Goal: Information Seeking & Learning: Find contact information

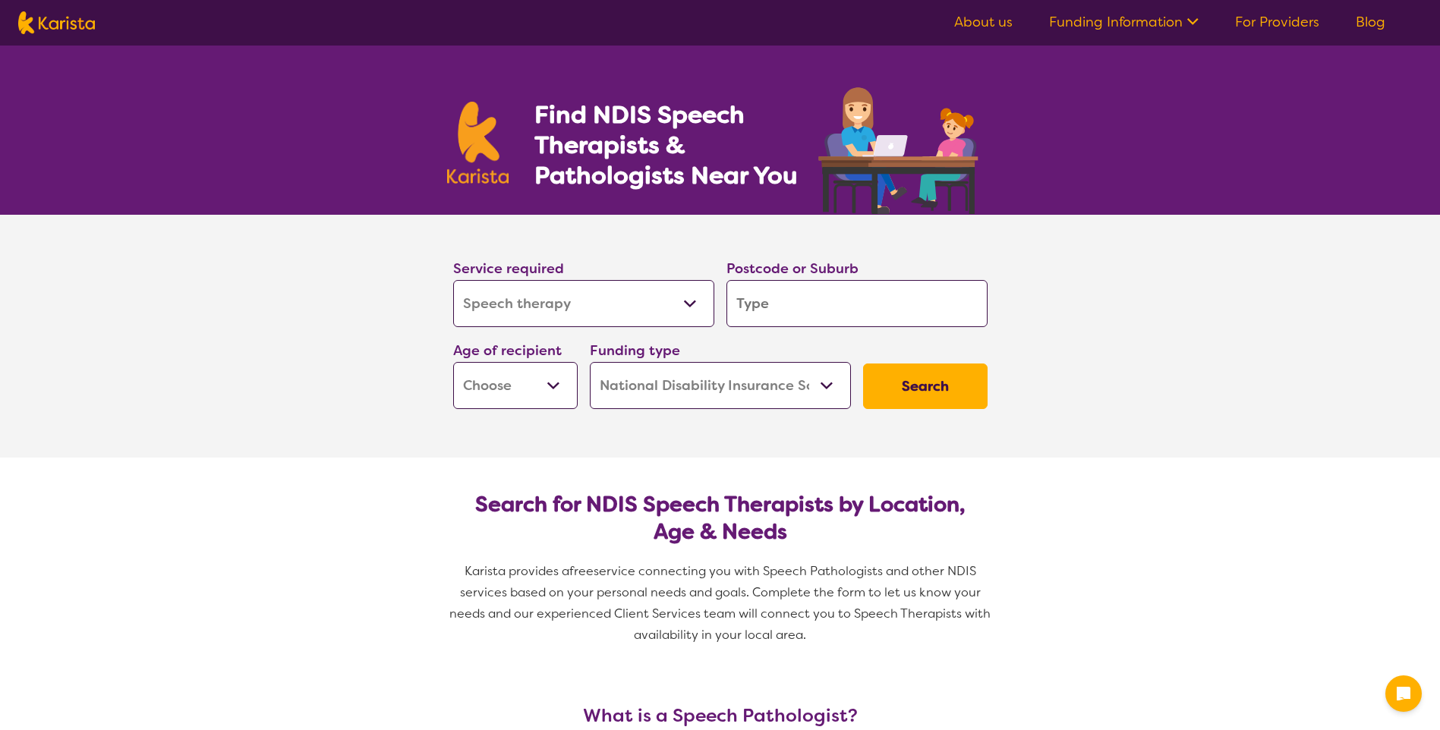
select select "Speech therapy"
select select "NDIS"
select select "Speech therapy"
select select "NDIS"
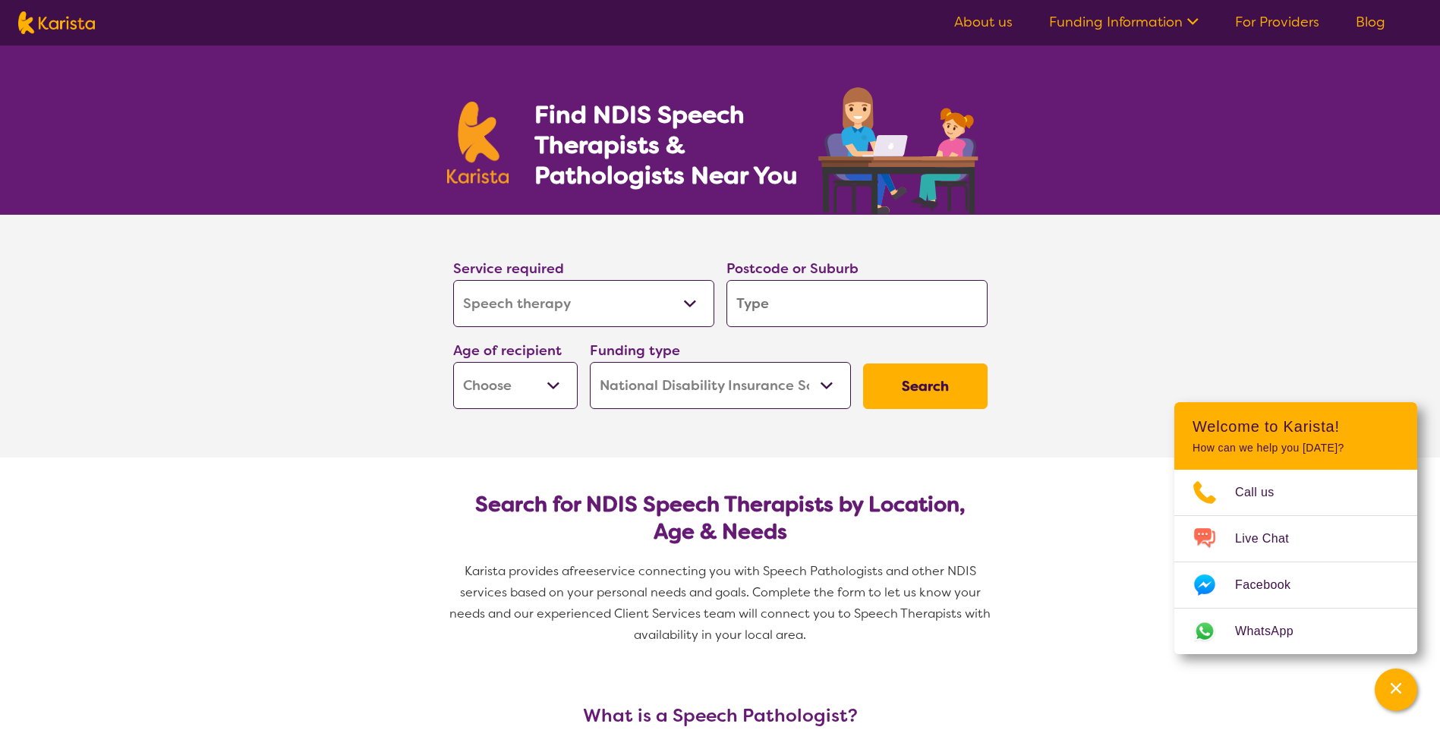
click at [776, 308] on input "search" at bounding box center [856, 303] width 261 height 47
type input "3"
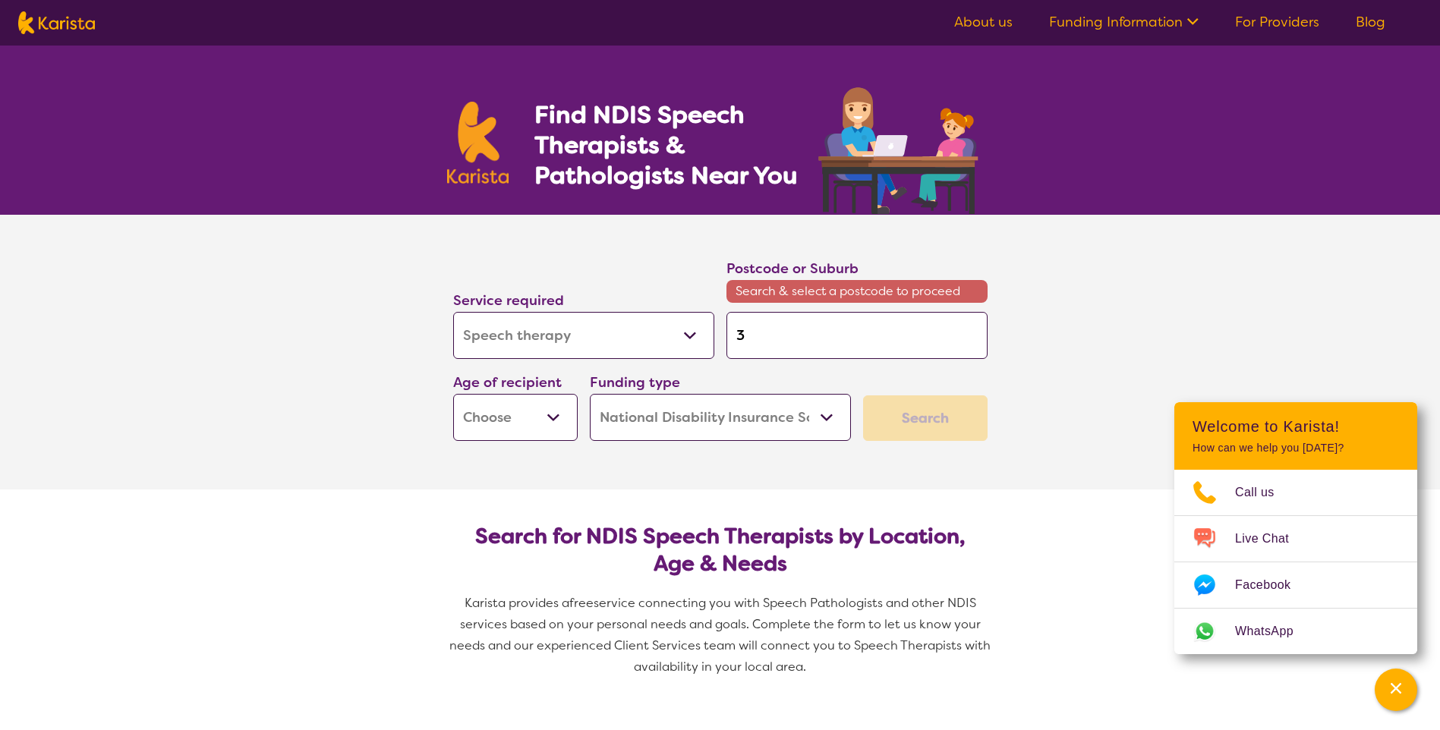
type input "36"
type input "363"
type input "3630"
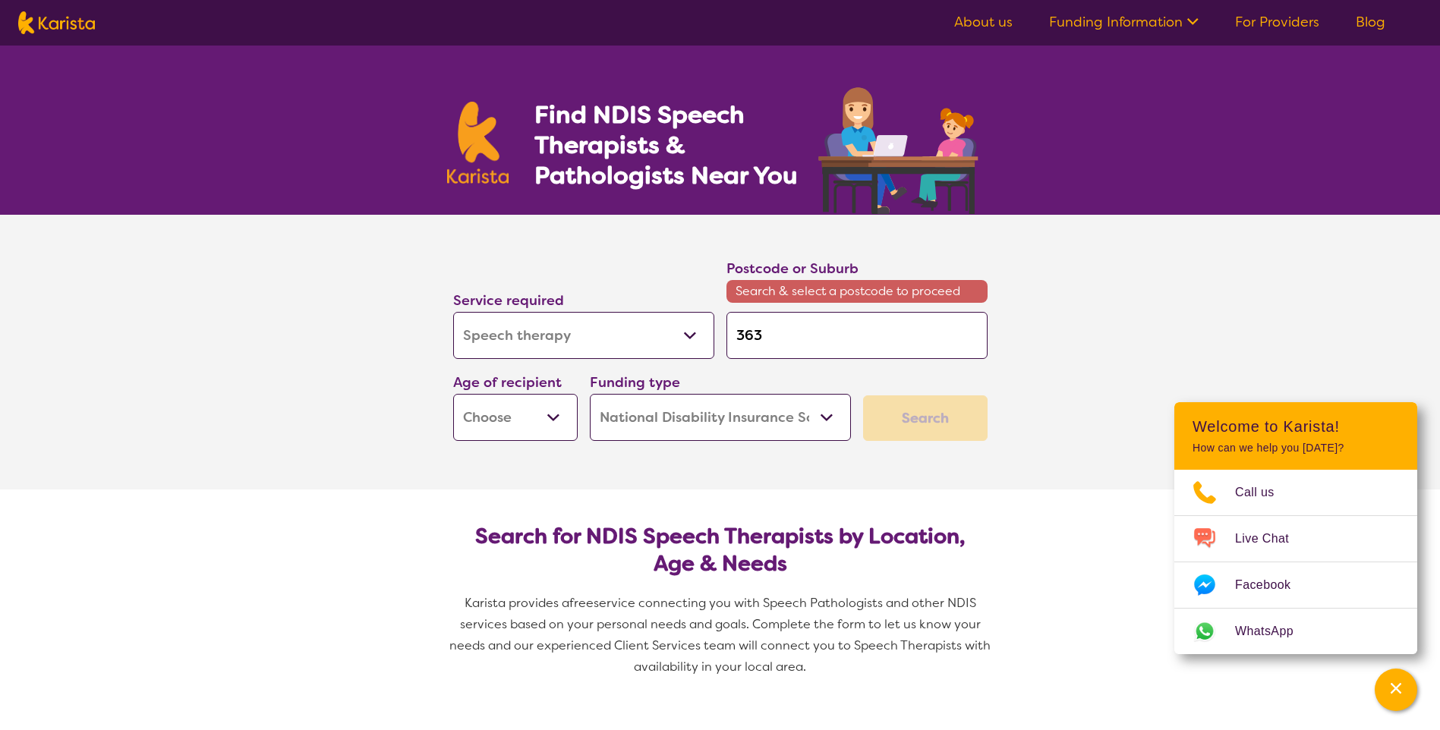
type input "3630"
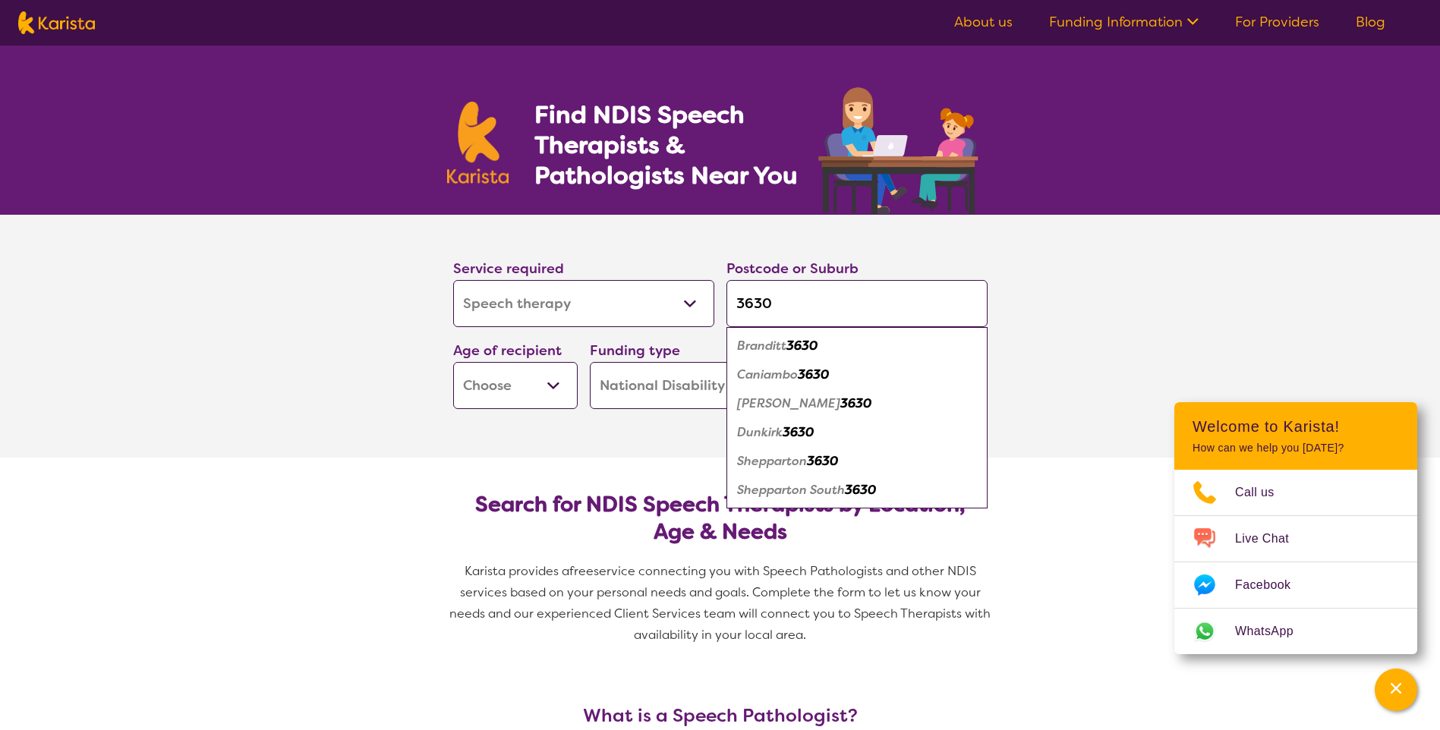
type input "3630"
click at [1051, 386] on section "Service required Allied Health Assistant Assessment ([MEDICAL_DATA] or [MEDICAL…" at bounding box center [720, 336] width 1440 height 243
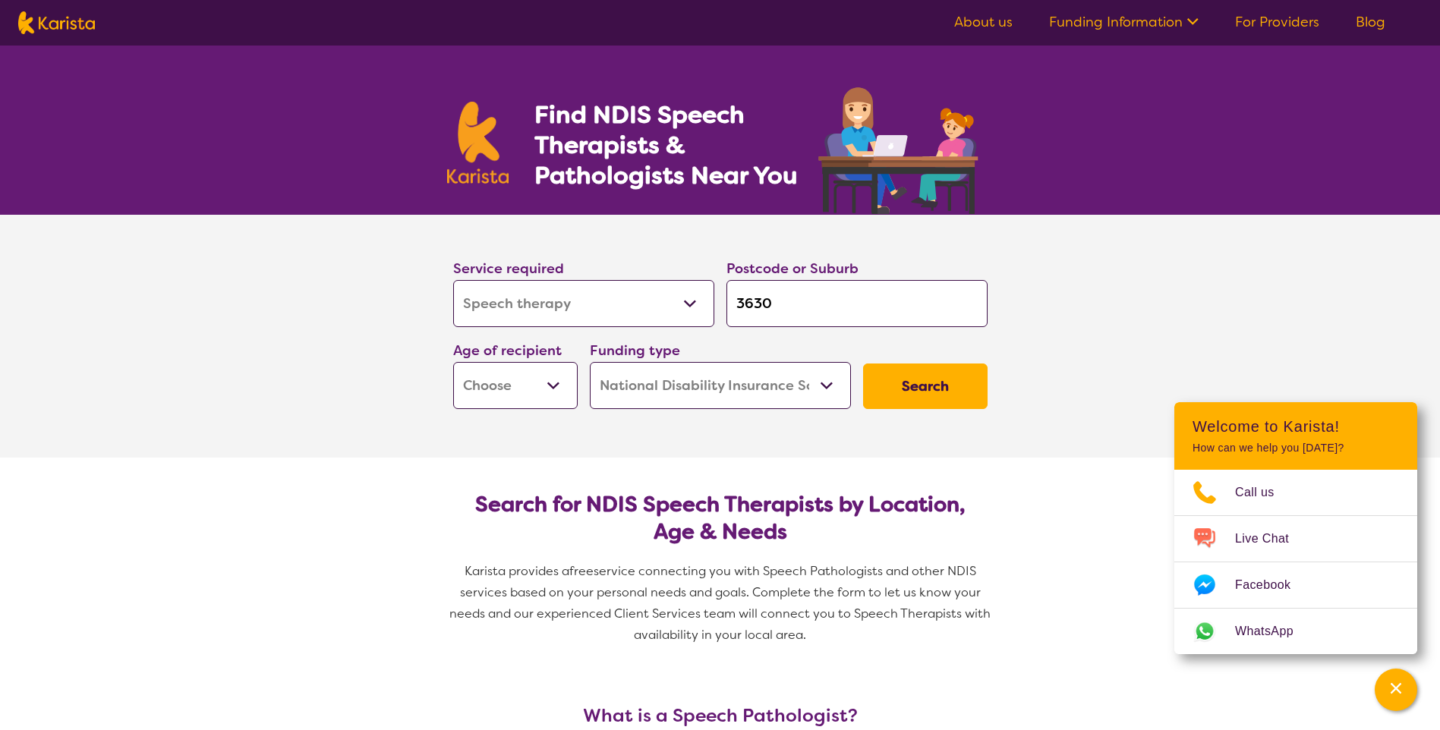
click at [555, 386] on select "Early Childhood - 0 to 9 Child - 10 to 11 Adolescent - 12 to 17 Adult - 18 to 6…" at bounding box center [515, 385] width 124 height 47
select select "EC"
click at [453, 362] on select "Early Childhood - 0 to 9 Child - 10 to 11 Adolescent - 12 to 17 Adult - 18 to 6…" at bounding box center [515, 385] width 124 height 47
select select "EC"
click at [921, 389] on button "Search" at bounding box center [925, 387] width 124 height 46
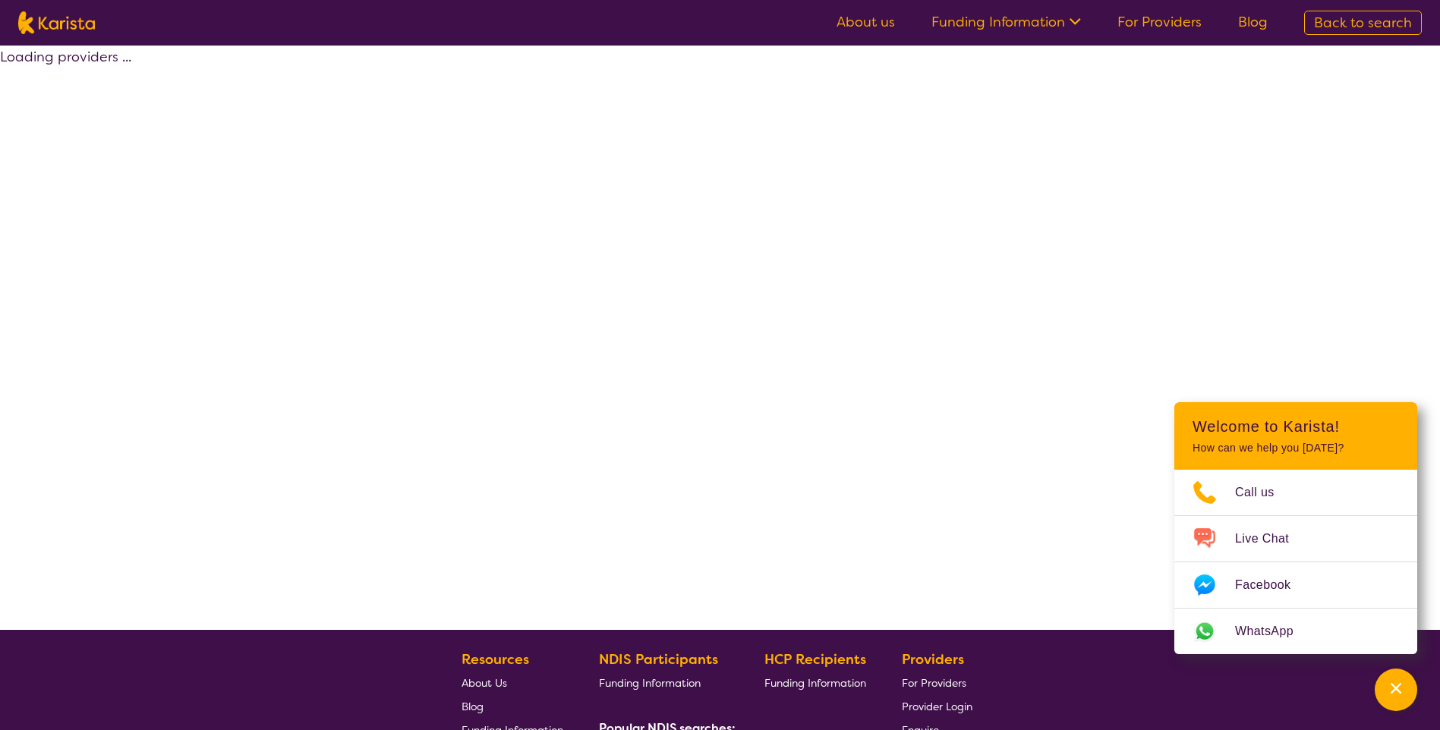
select select "by_score"
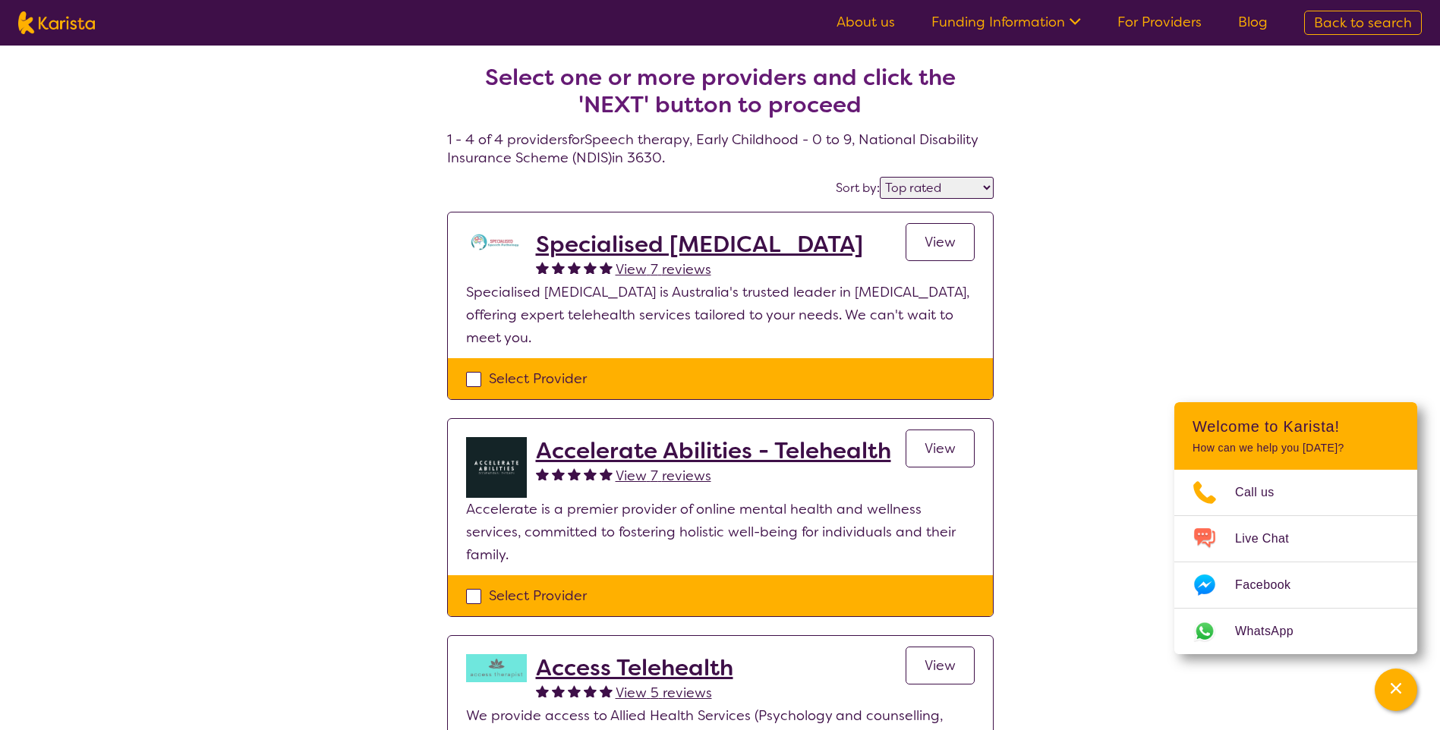
click at [922, 239] on link "View" at bounding box center [940, 242] width 69 height 38
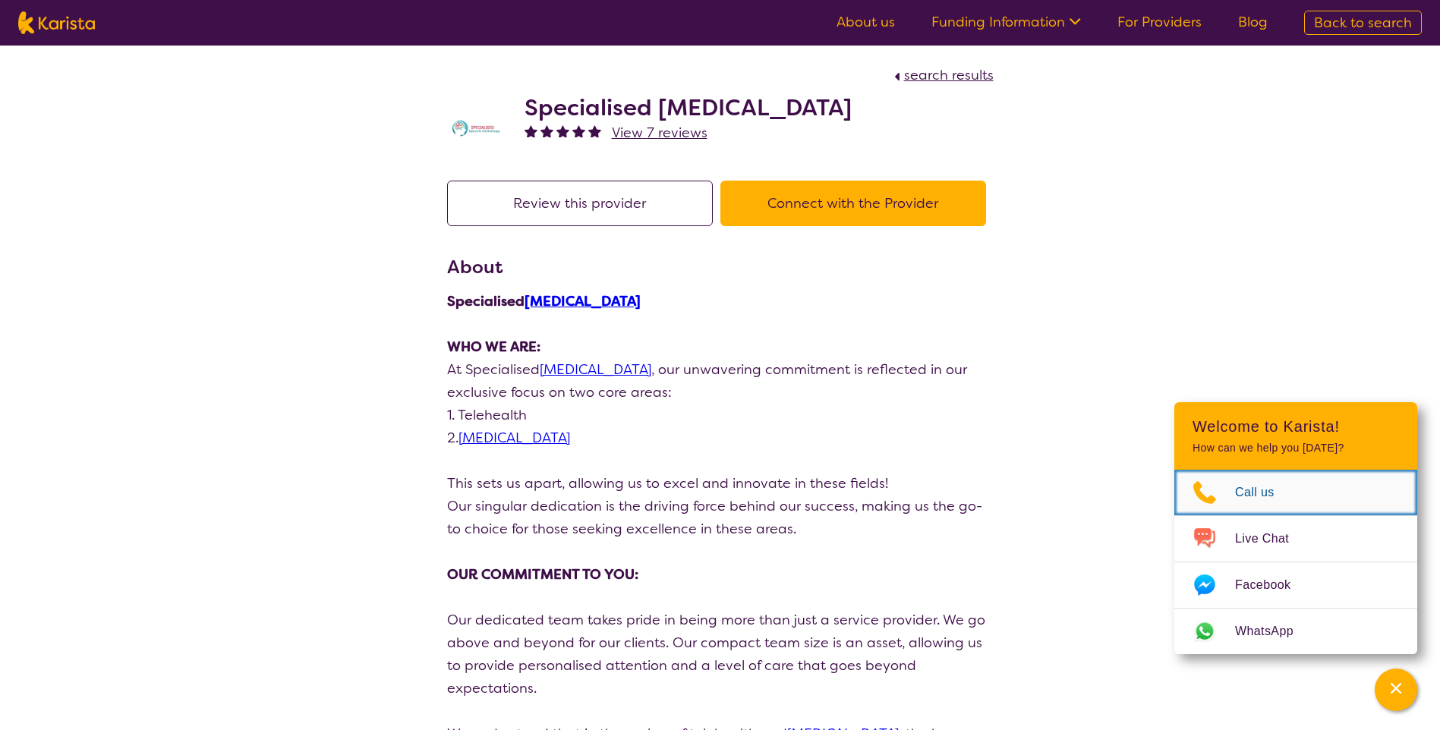
click at [1318, 511] on link "Call us" at bounding box center [1295, 493] width 243 height 46
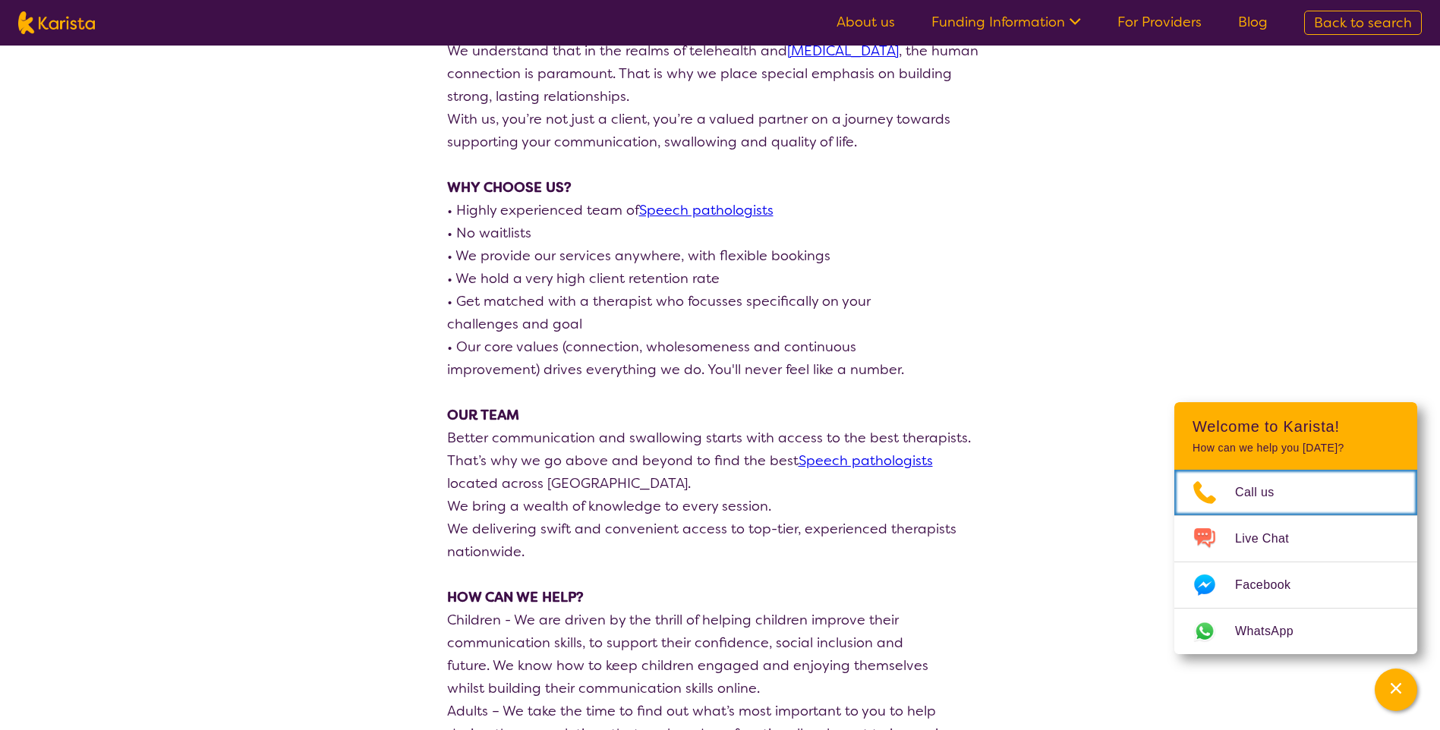
scroll to position [607, 0]
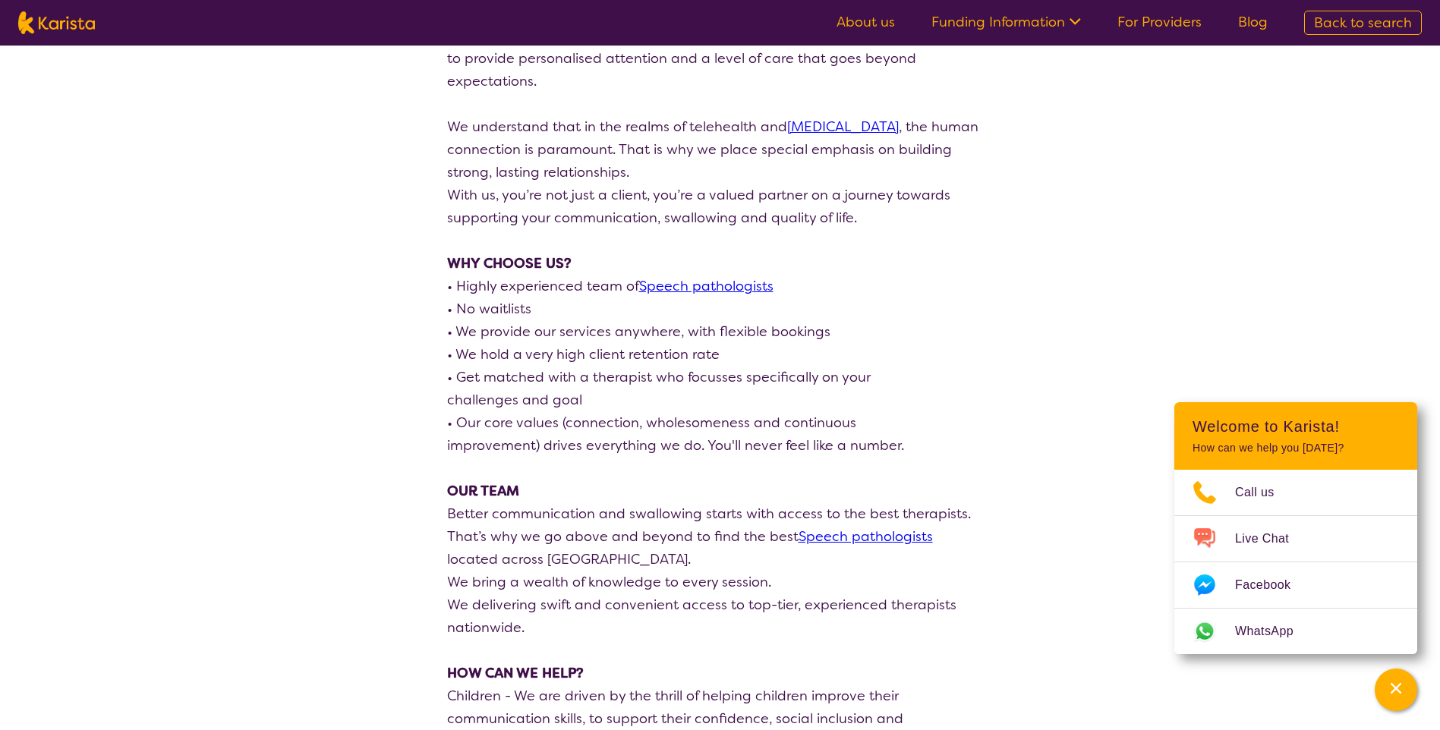
click at [1070, 25] on icon at bounding box center [1073, 20] width 16 height 16
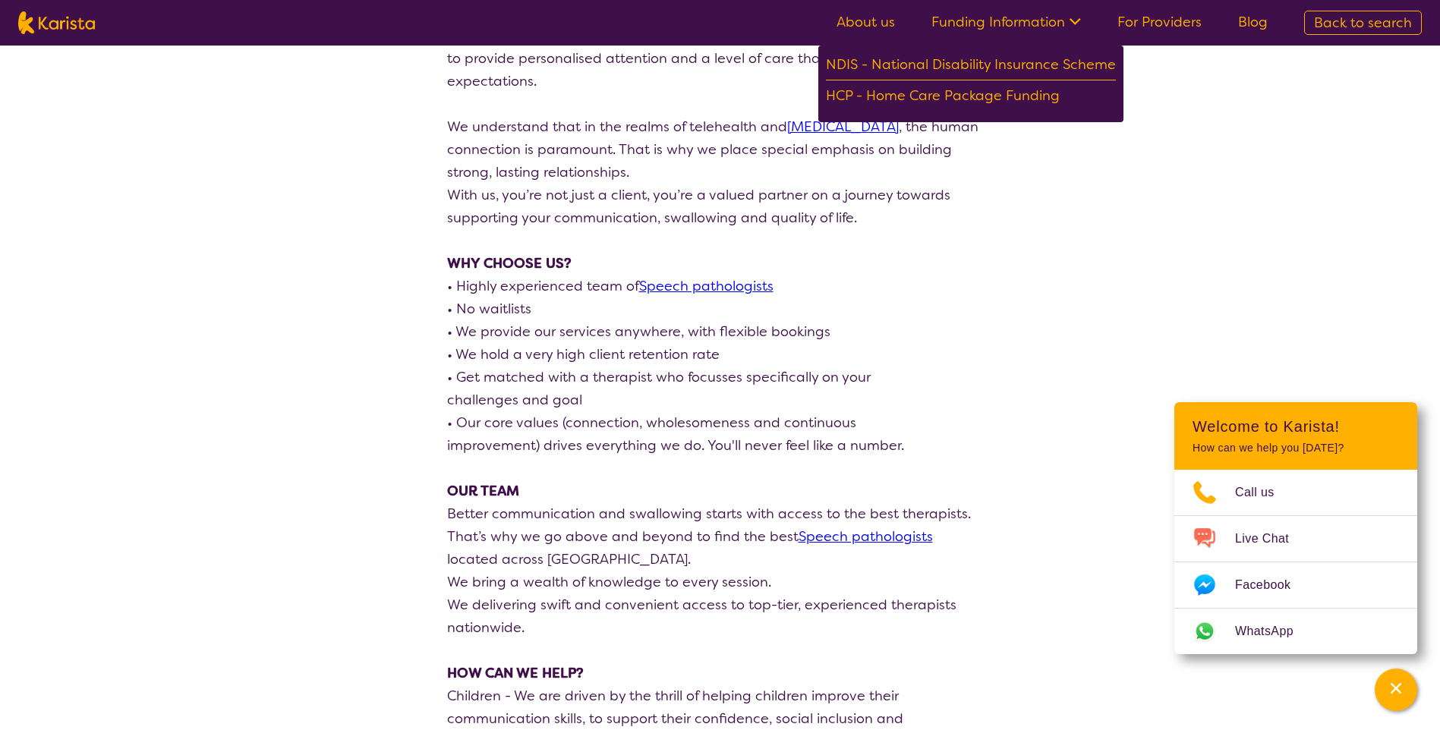
click at [1177, 30] on link "For Providers" at bounding box center [1159, 22] width 84 height 18
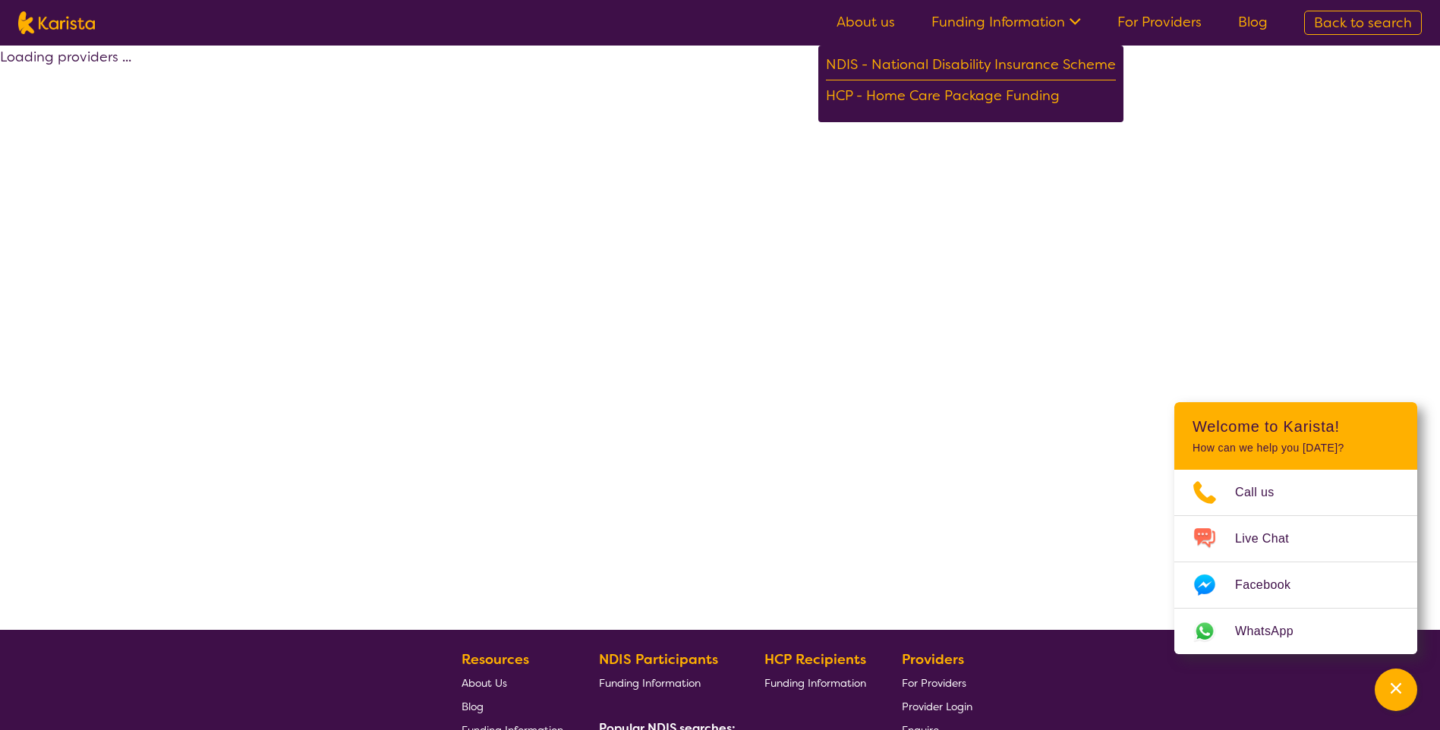
select select "by_score"
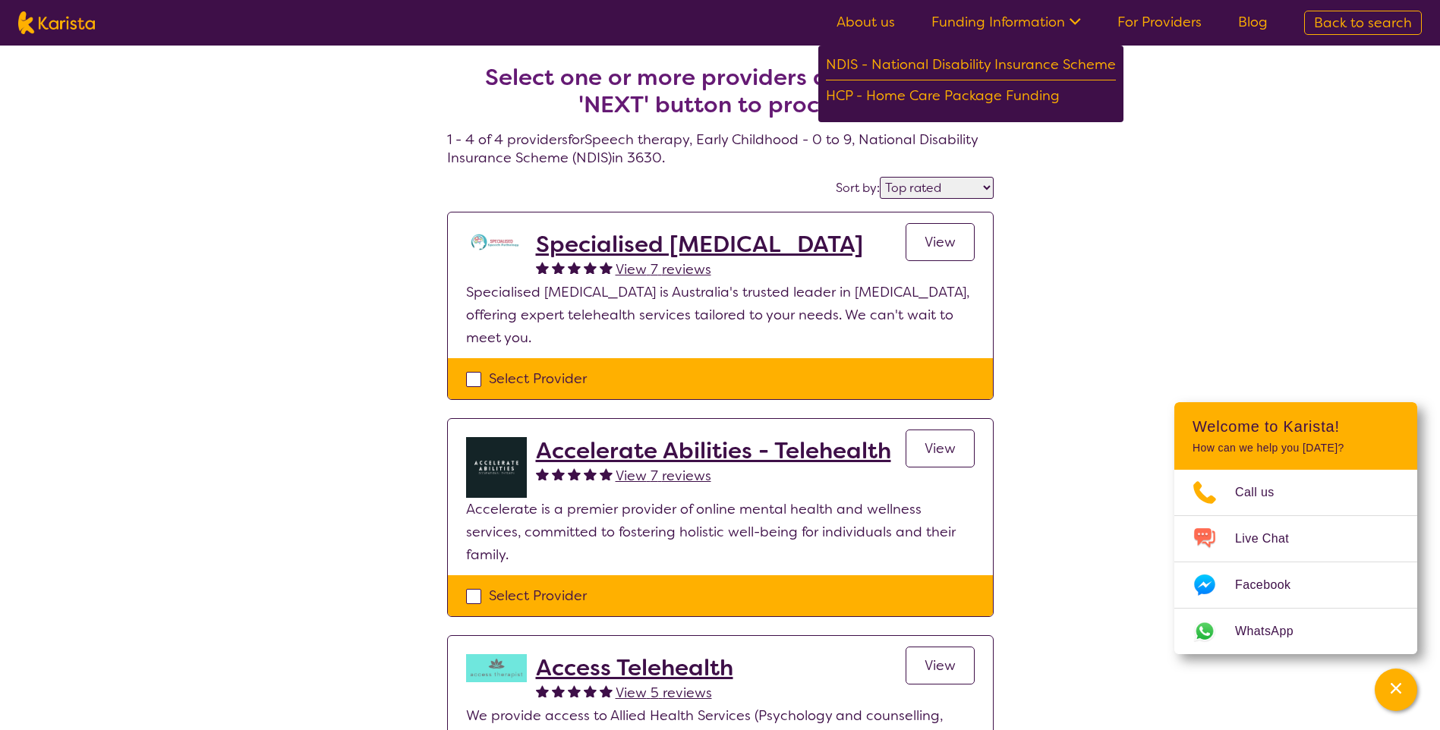
click at [498, 240] on img at bounding box center [496, 242] width 61 height 23
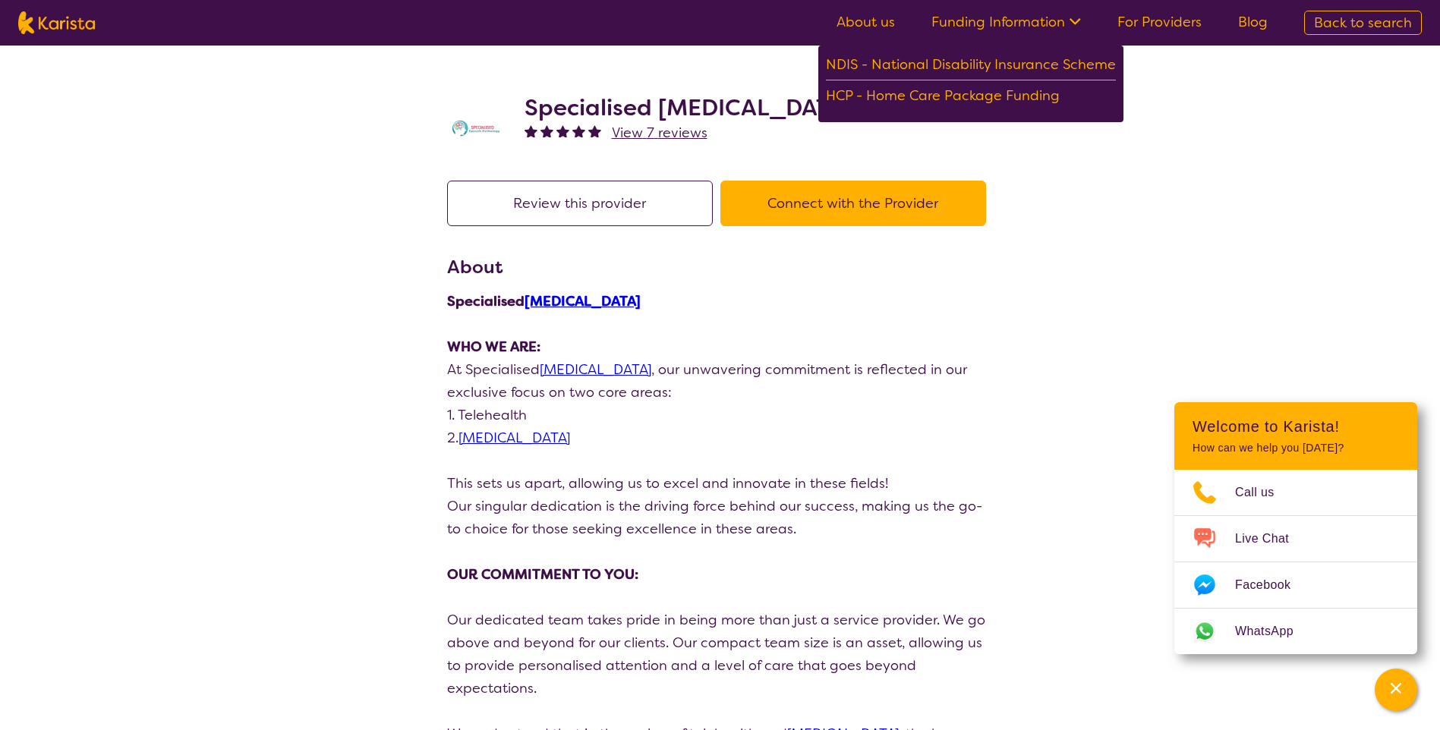
click at [484, 128] on img at bounding box center [477, 128] width 61 height 23
select select "by_score"
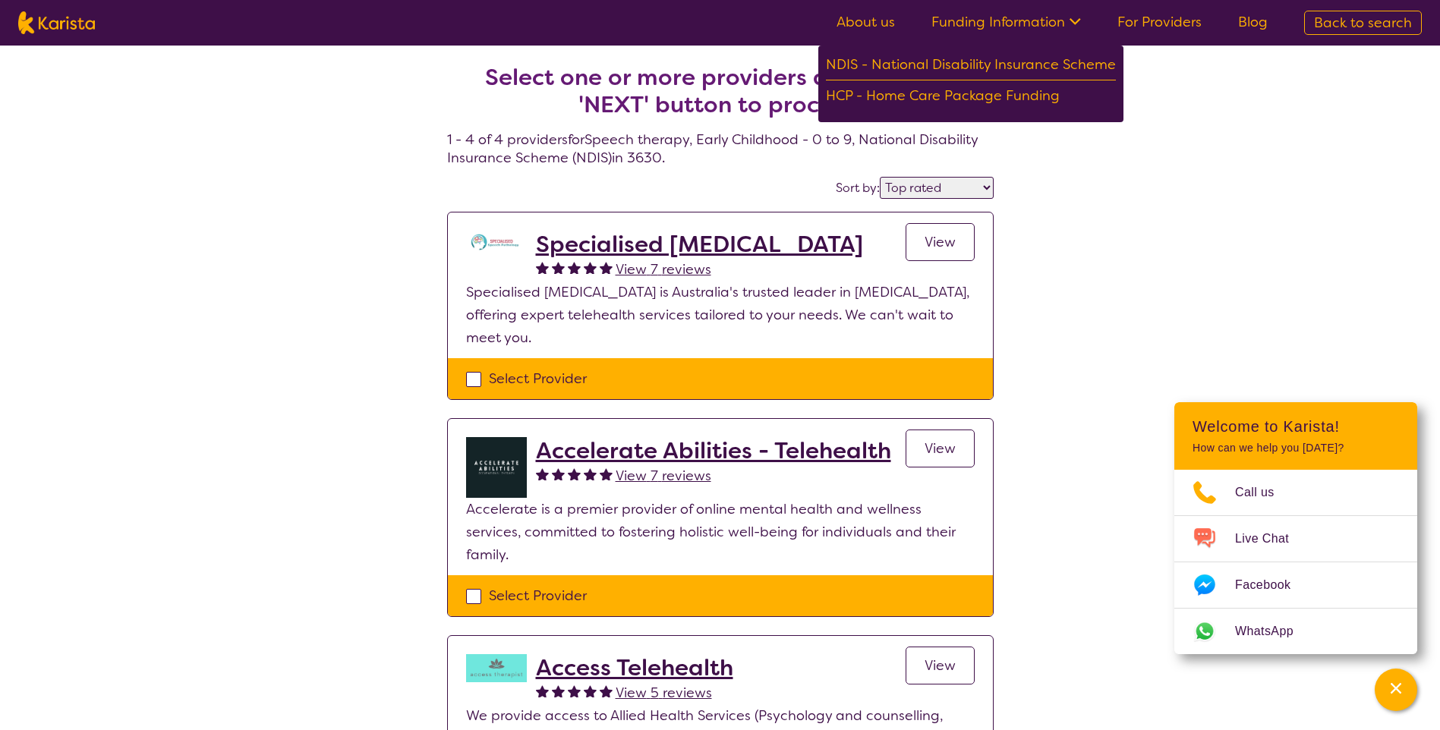
scroll to position [76, 0]
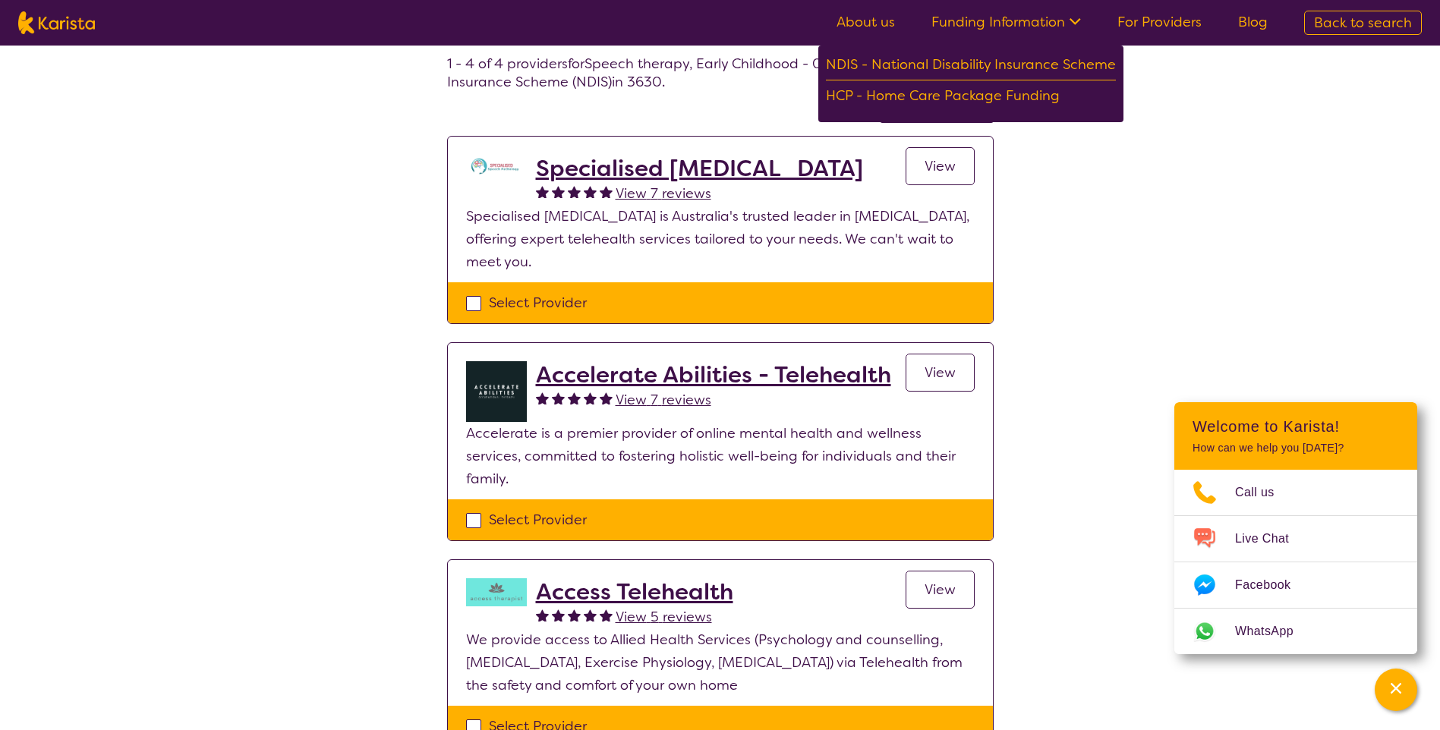
click at [916, 370] on link "View" at bounding box center [940, 373] width 69 height 38
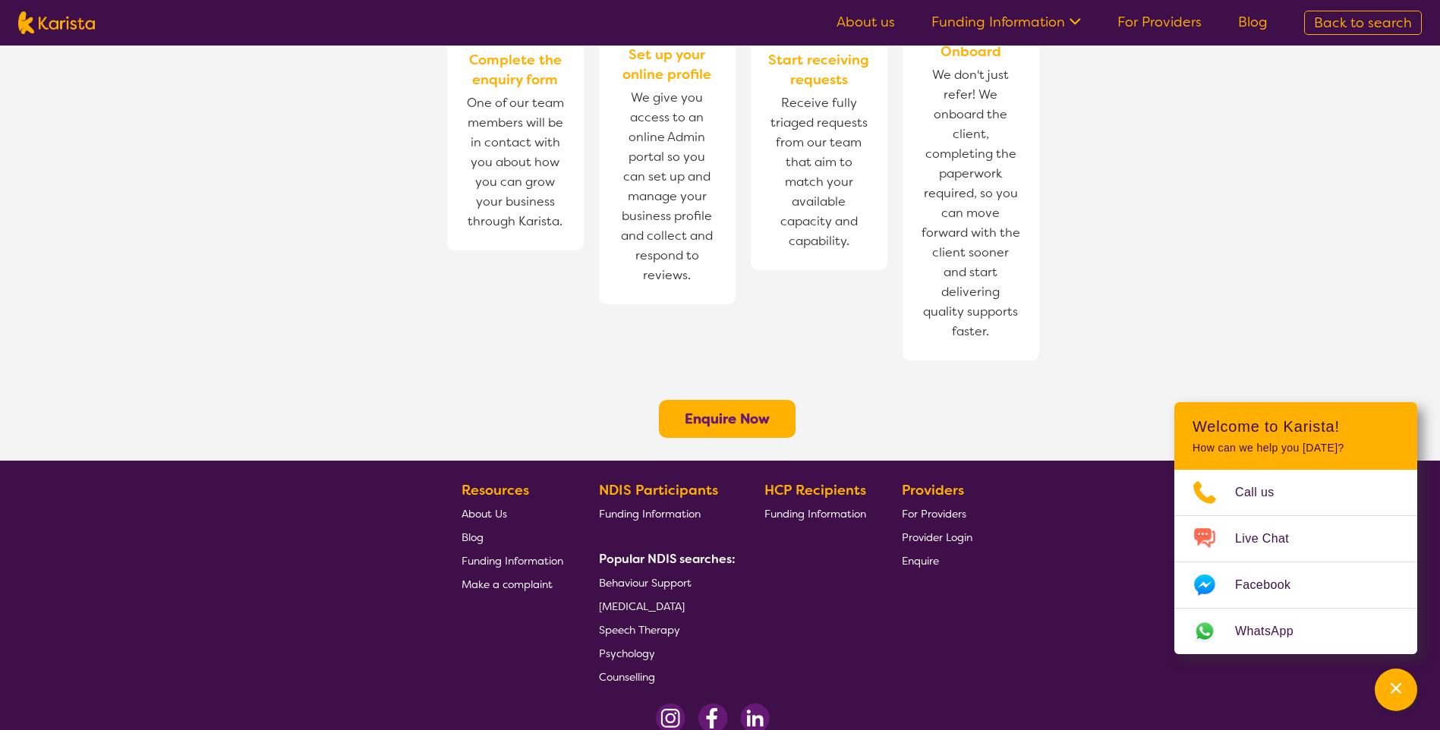
scroll to position [1101, 0]
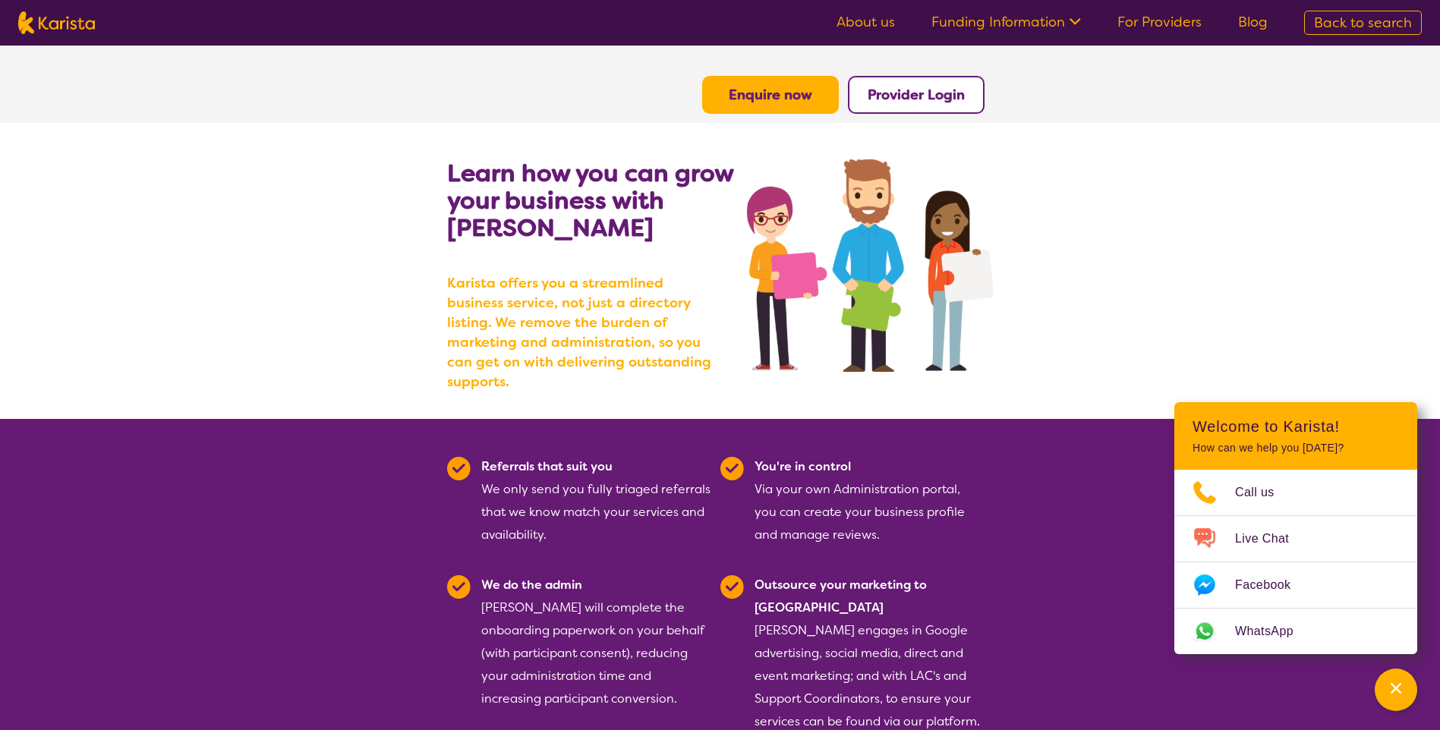
scroll to position [0, 0]
